Goal: Task Accomplishment & Management: Complete application form

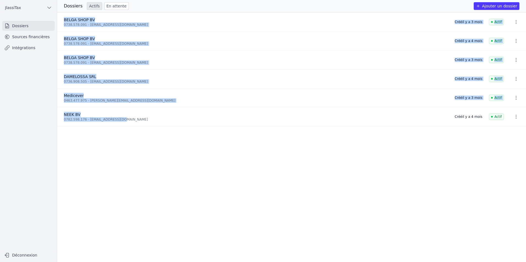
drag, startPoint x: 117, startPoint y: 122, endPoint x: 62, endPoint y: 17, distance: 118.1
click at [62, 17] on ul "BELGA SHOP BV 0738.578.091 - rezaeiahmad03@gmail.com Créé il y a 3 mois Actif B…" at bounding box center [291, 137] width 469 height 250
click at [132, 163] on ul "BELGA SHOP BV 0738.578.091 - rezaeiahmad03@gmail.com Créé il y a 3 mois Actif B…" at bounding box center [291, 137] width 469 height 250
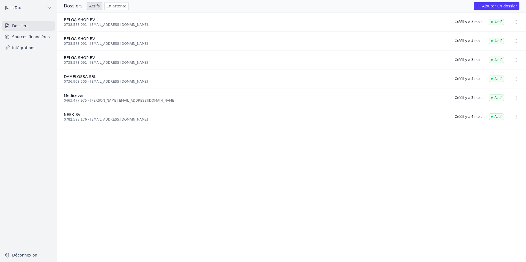
click at [43, 24] on link "Dossiers" at bounding box center [28, 26] width 53 height 10
click at [491, 6] on button "Ajouter un dossier" at bounding box center [497, 6] width 46 height 8
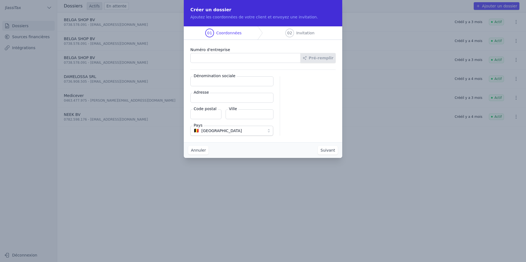
paste input "1010.858.081"
type input "1010.858.081"
click at [228, 85] on input "Dénomination sociale" at bounding box center [231, 81] width 83 height 10
type input "Parfum world"
drag, startPoint x: 224, startPoint y: 96, endPoint x: 227, endPoint y: 90, distance: 6.7
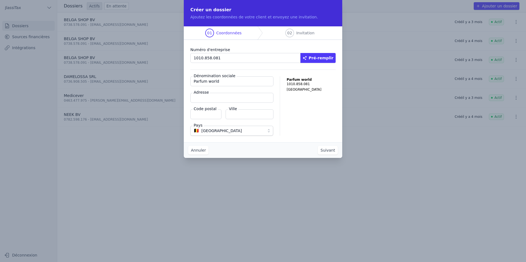
click at [224, 96] on input "Adresse" at bounding box center [231, 98] width 83 height 10
type input "chaussée de boondael 6"
click at [207, 115] on input "Code postal" at bounding box center [205, 114] width 31 height 10
type input "1050"
type input "Ixelles"
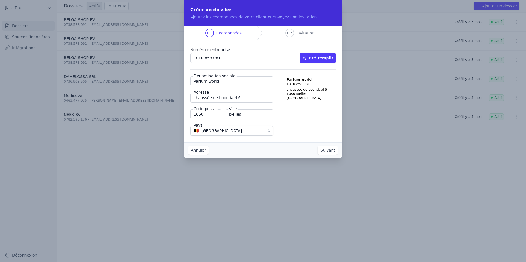
click at [332, 149] on button "Suivant" at bounding box center [328, 150] width 20 height 9
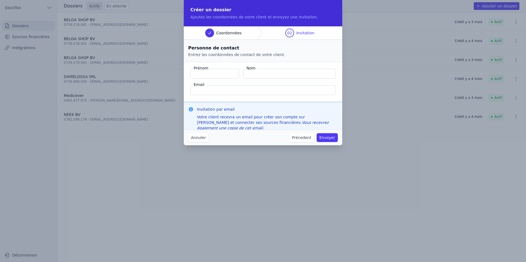
click at [229, 74] on input "Prénom" at bounding box center [214, 74] width 49 height 10
type input "Ahmadullah"
type input "Amiri"
click at [229, 91] on input "Email" at bounding box center [262, 90] width 145 height 10
type input "amiribeverwijk@icloud.com"
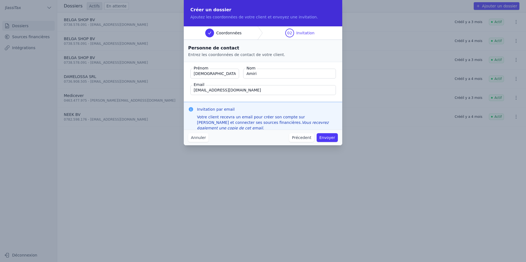
click at [328, 139] on button "Envoyer" at bounding box center [327, 137] width 21 height 9
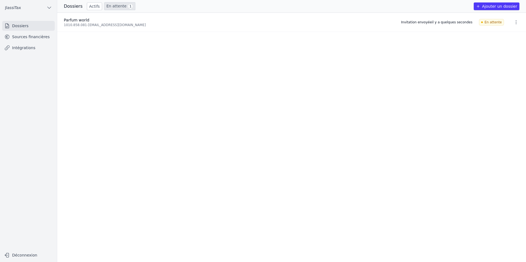
click at [115, 7] on link "En attente 1" at bounding box center [119, 6] width 31 height 8
click at [513, 22] on icon "button" at bounding box center [515, 22] width 5 height 5
click at [417, 62] on div at bounding box center [263, 131] width 526 height 262
drag, startPoint x: 416, startPoint y: 21, endPoint x: 473, endPoint y: 23, distance: 57.3
click at [473, 23] on li "Parfum world 1010.858.081 - amiribeverwijk@icloud.com Invitation envoyée il y a…" at bounding box center [291, 22] width 469 height 19
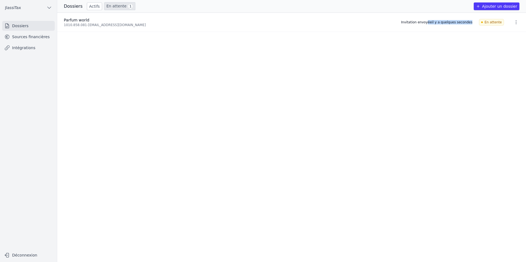
click at [473, 23] on li "Parfum world 1010.858.081 - amiribeverwijk@icloud.com Invitation envoyée il y a…" at bounding box center [291, 22] width 469 height 19
click at [483, 21] on span "En attente" at bounding box center [491, 22] width 25 height 7
click at [96, 7] on link "Actifs" at bounding box center [94, 6] width 15 height 8
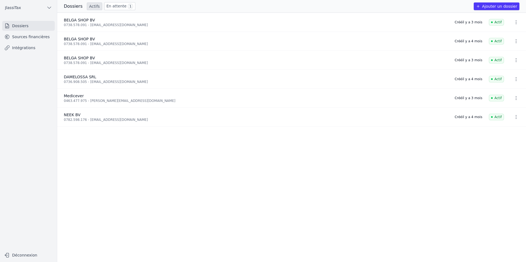
click at [117, 8] on link "En attente 1" at bounding box center [119, 6] width 31 height 8
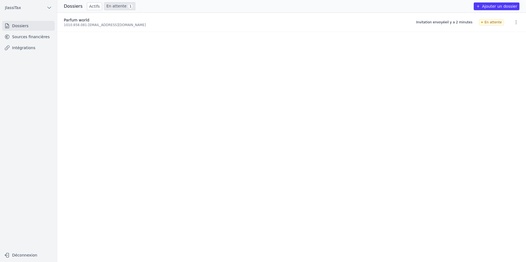
click at [77, 6] on h3 "Dossiers" at bounding box center [73, 6] width 19 height 7
click at [111, 6] on link "En attente 1" at bounding box center [119, 6] width 31 height 8
click at [108, 27] on div "1010.858.081 - amiribeverwijk@icloud.com" at bounding box center [237, 25] width 346 height 4
click at [209, 130] on ul "Parfum world 1010.858.081 - amiribeverwijk@icloud.com Invitation envoyée il y a…" at bounding box center [291, 138] width 469 height 250
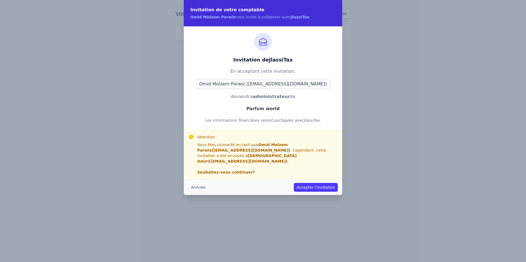
click at [315, 183] on button "Accepter l'invitation" at bounding box center [316, 187] width 44 height 9
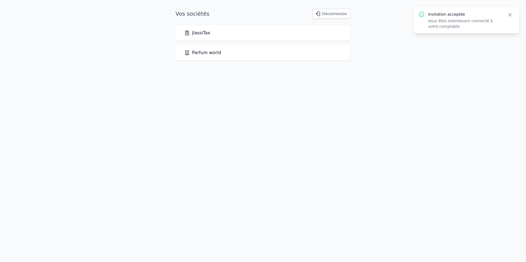
click at [202, 33] on link "JlassiTax" at bounding box center [197, 33] width 26 height 7
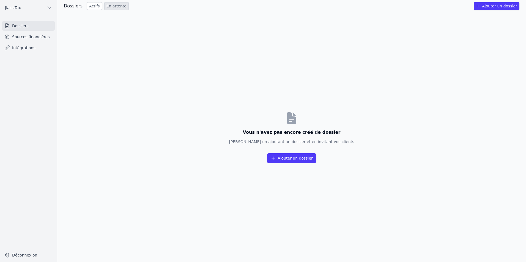
click at [23, 29] on link "Dossiers" at bounding box center [28, 26] width 53 height 10
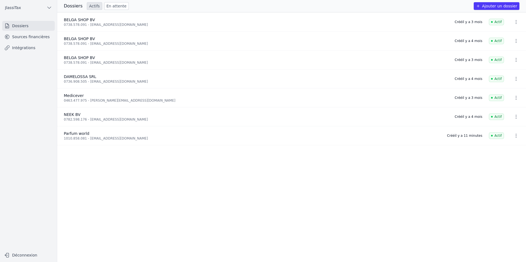
click at [89, 137] on div "1010.858.081 - amiribeverwijk@icloud.com" at bounding box center [252, 138] width 376 height 4
click at [518, 137] on button "button" at bounding box center [515, 135] width 11 height 9
click at [300, 160] on div at bounding box center [263, 131] width 526 height 262
click at [40, 40] on link "Sources financières" at bounding box center [28, 37] width 53 height 10
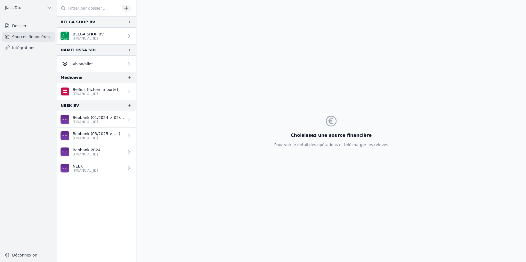
click at [41, 48] on link "Intégrations" at bounding box center [28, 48] width 53 height 10
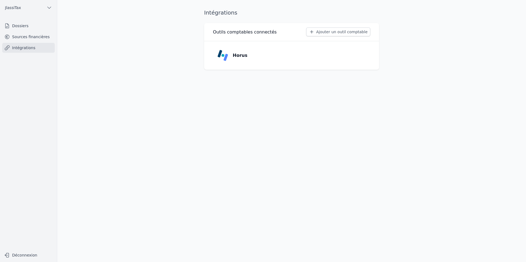
click at [42, 35] on link "Sources financières" at bounding box center [28, 37] width 53 height 10
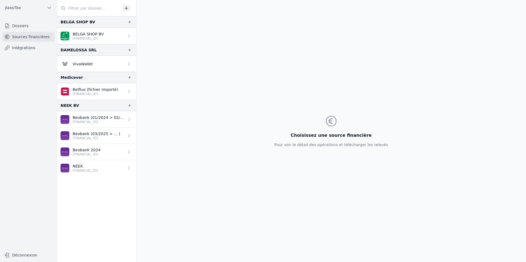
click at [104, 11] on input "text" at bounding box center [88, 8] width 63 height 10
click at [19, 23] on link "Dossiers" at bounding box center [28, 26] width 53 height 10
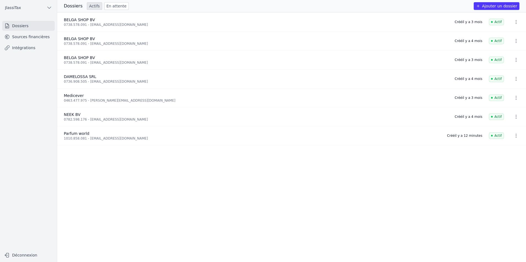
drag, startPoint x: 454, startPoint y: 135, endPoint x: 488, endPoint y: 135, distance: 33.3
click at [488, 135] on li "Parfum world 1010.858.081 - amiribeverwijk@icloud.com Créé il y a 12 minutes Ac…" at bounding box center [291, 135] width 469 height 19
drag, startPoint x: 488, startPoint y: 135, endPoint x: 489, endPoint y: 154, distance: 19.3
click at [489, 154] on ul "BELGA SHOP BV 0738.578.091 - rezaeiahmad03@gmail.com Créé il y a 3 mois Actif B…" at bounding box center [291, 137] width 469 height 250
click at [33, 32] on link "Sources financières" at bounding box center [28, 37] width 53 height 10
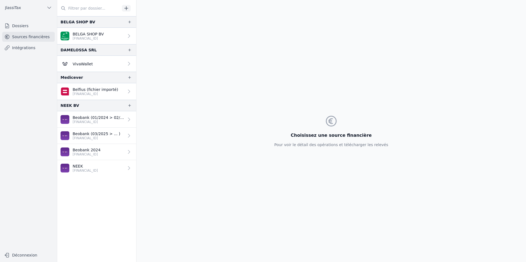
click at [27, 47] on link "Intégrations" at bounding box center [28, 48] width 53 height 10
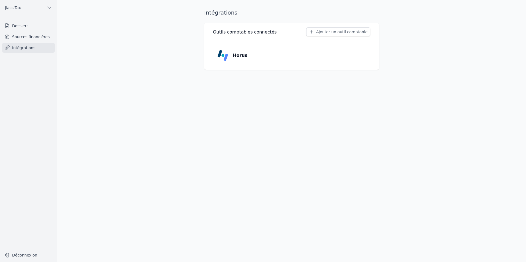
click at [30, 35] on link "Sources financières" at bounding box center [28, 37] width 53 height 10
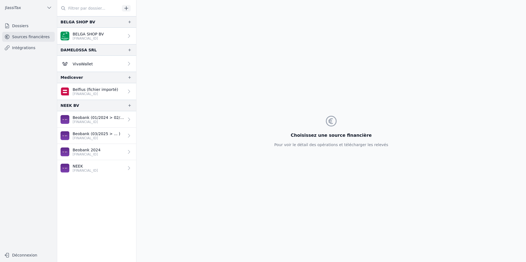
click at [34, 53] on link "Intégrations" at bounding box center [28, 48] width 53 height 10
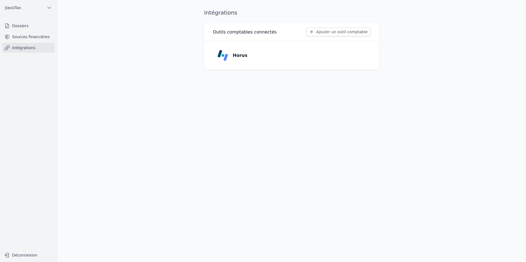
click at [36, 38] on link "Sources financières" at bounding box center [28, 37] width 53 height 10
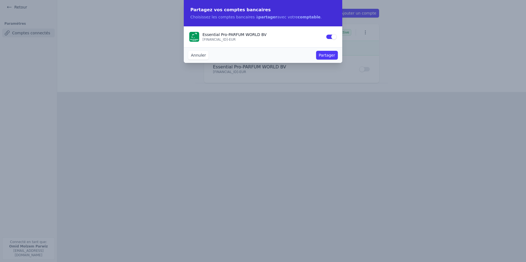
click at [203, 56] on button "Annuler" at bounding box center [198, 55] width 20 height 9
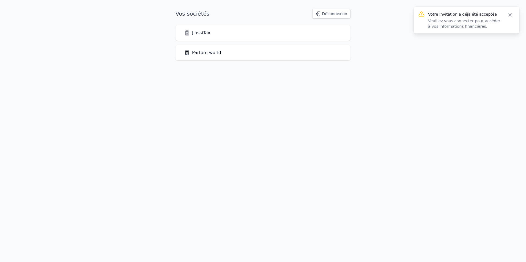
click at [510, 15] on icon "button" at bounding box center [509, 14] width 5 height 5
click at [207, 56] on link "Parfum world" at bounding box center [202, 52] width 37 height 7
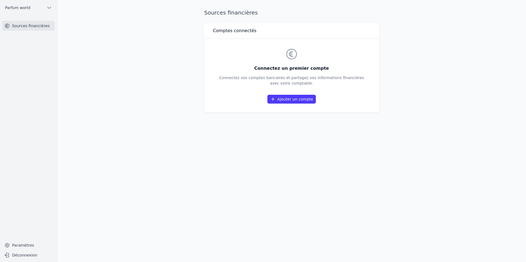
click at [307, 98] on link "Ajouter un compte" at bounding box center [291, 99] width 48 height 9
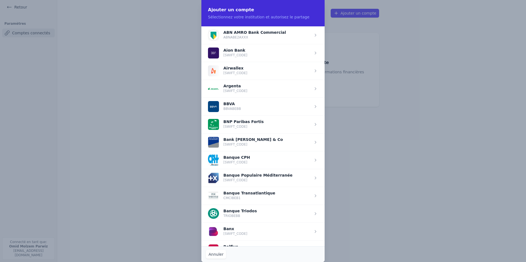
click at [313, 122] on span "button" at bounding box center [262, 124] width 123 height 18
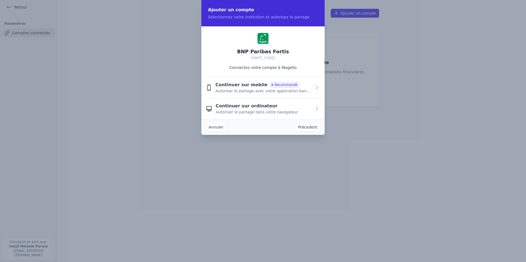
click at [312, 89] on button "Continuer sur mobile Recommandé Autoriser le partage avec votre application ban…" at bounding box center [262, 87] width 123 height 21
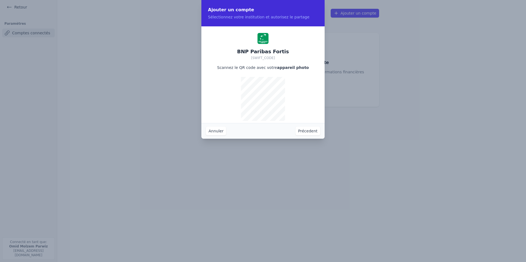
click at [212, 128] on button "Annuler" at bounding box center [216, 131] width 20 height 9
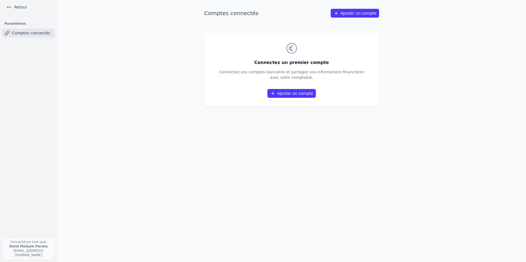
click at [292, 95] on link "Ajouter un compte" at bounding box center [291, 93] width 48 height 9
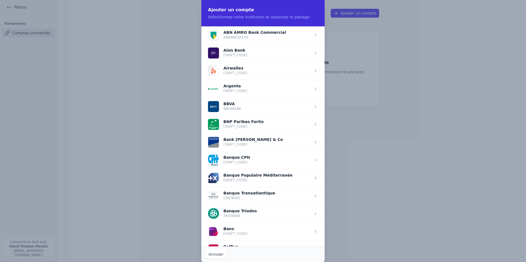
click at [313, 124] on span "button" at bounding box center [262, 124] width 123 height 18
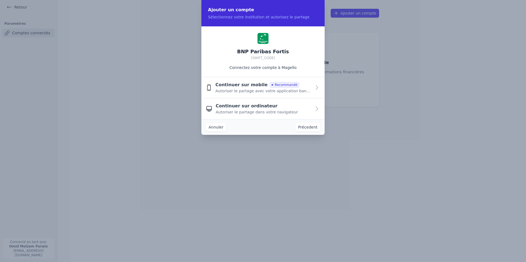
click at [281, 110] on span "Autoriser le partage dans votre navigateur" at bounding box center [257, 111] width 82 height 5
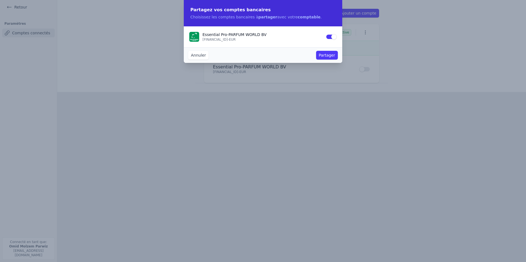
drag, startPoint x: 192, startPoint y: 9, endPoint x: 251, endPoint y: 11, distance: 58.6
click at [251, 11] on h2 "Partagez vos comptes bancaires" at bounding box center [262, 10] width 145 height 7
drag, startPoint x: 251, startPoint y: 11, endPoint x: 226, endPoint y: 18, distance: 26.1
click at [227, 17] on p "Choisissez les comptes bancaires à partager avec votre comptable ." at bounding box center [262, 16] width 145 height 5
drag, startPoint x: 196, startPoint y: 18, endPoint x: 308, endPoint y: 16, distance: 112.8
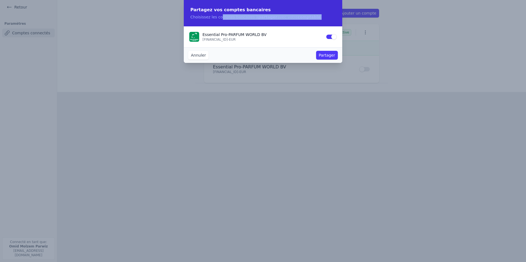
click at [308, 16] on p "Choisissez les comptes bancaires à partager avec votre comptable ." at bounding box center [262, 16] width 145 height 5
click at [331, 55] on button "Partager" at bounding box center [327, 55] width 22 height 9
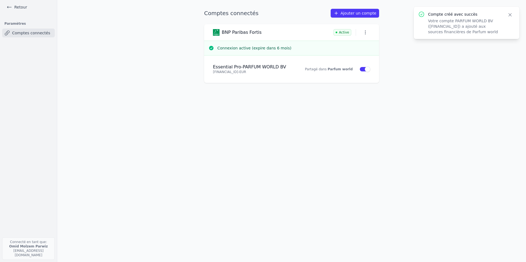
click at [347, 118] on div "Comptes connectés Ajouter un compte BNP Paribas Fortis Active Connexion active …" at bounding box center [291, 131] width 192 height 245
click at [368, 32] on button "button" at bounding box center [365, 33] width 10 height 8
click at [398, 61] on div at bounding box center [263, 131] width 526 height 262
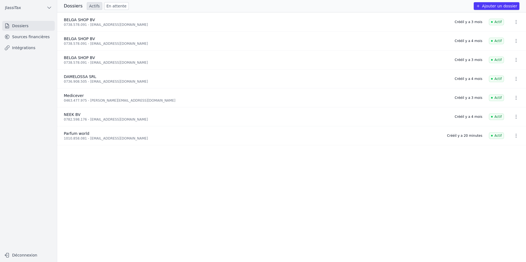
click at [25, 32] on link "Sources financières" at bounding box center [28, 37] width 53 height 10
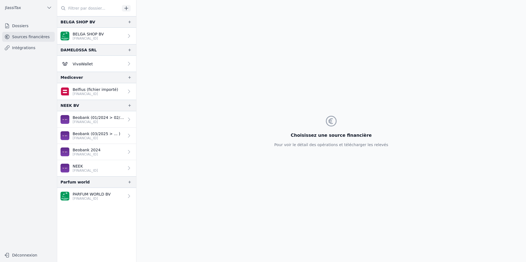
click at [92, 198] on p "[FINANCIAL_ID]" at bounding box center [92, 199] width 38 height 4
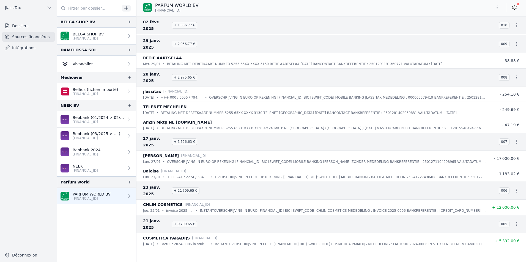
scroll to position [8963, 0]
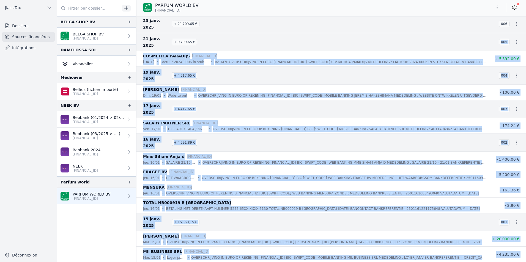
drag, startPoint x: 518, startPoint y: 257, endPoint x: 234, endPoint y: 26, distance: 366.7
click at [234, 26] on nav "And 181 items before 27 janv. 2025 + 3 526,63 € 007 [PERSON_NAME] [FINANCIAL_ID…" at bounding box center [330, 139] width 389 height 246
click at [226, 167] on li "FRAGEE BV [FINANCIAL_ID] jeu. 16/01 • HET WAARBORGSOM • OVERSCHRIJVING IN EURO …" at bounding box center [330, 174] width 389 height 15
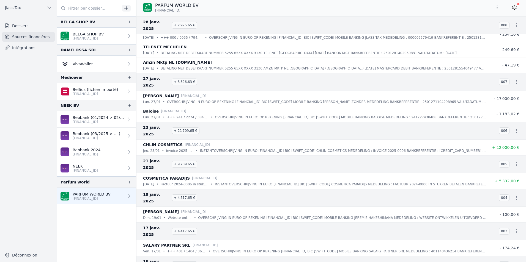
scroll to position [8853, 0]
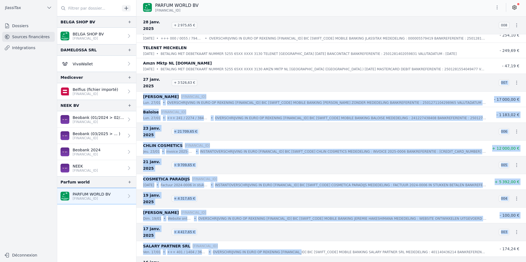
drag, startPoint x: 286, startPoint y: 205, endPoint x: 241, endPoint y: 68, distance: 144.5
click at [241, 68] on nav "And 179 items before 29 janv. 2025 + 2 936,77 € 009 RETIF AARTSELAA mer. 29/01 …" at bounding box center [330, 139] width 389 height 246
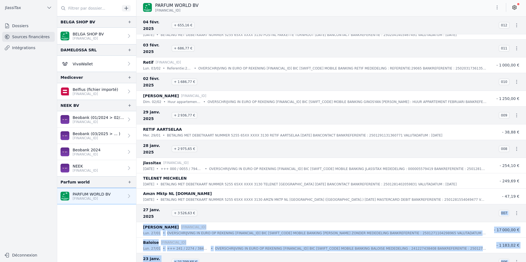
scroll to position [8715, 0]
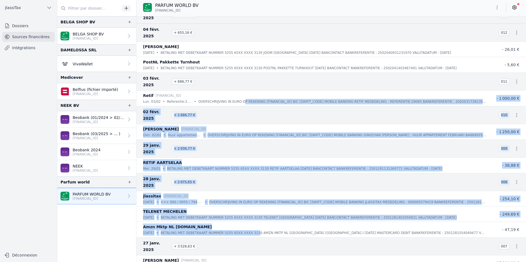
drag, startPoint x: 253, startPoint y: 196, endPoint x: 236, endPoint y: 81, distance: 116.7
click at [236, 81] on nav "And 175 items before 05 févr. 2025 + 2 164,05 € 013 COSMETICA PARADIJS [FINANCI…" at bounding box center [330, 139] width 389 height 246
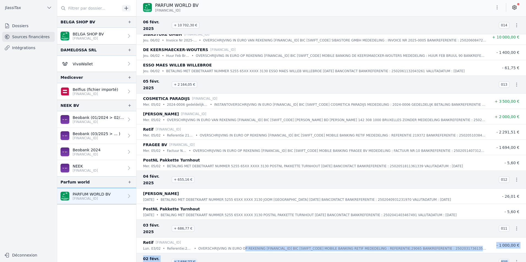
scroll to position [8578, 0]
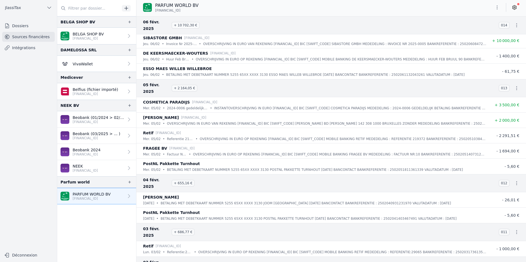
click at [243, 177] on h3 "04 févr. 2025 + 655,16 €" at bounding box center [317, 183] width 349 height 13
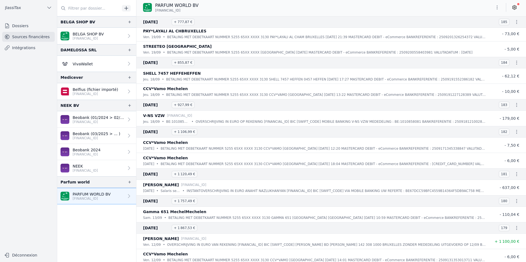
scroll to position [0, 0]
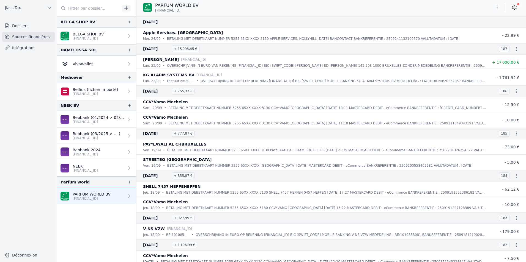
click at [433, 26] on div "[DATE]" at bounding box center [330, 22] width 389 height 12
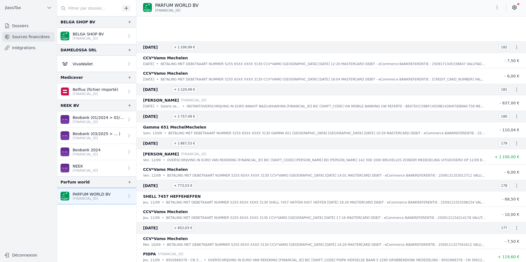
scroll to position [302, 0]
